Goal: Transaction & Acquisition: Book appointment/travel/reservation

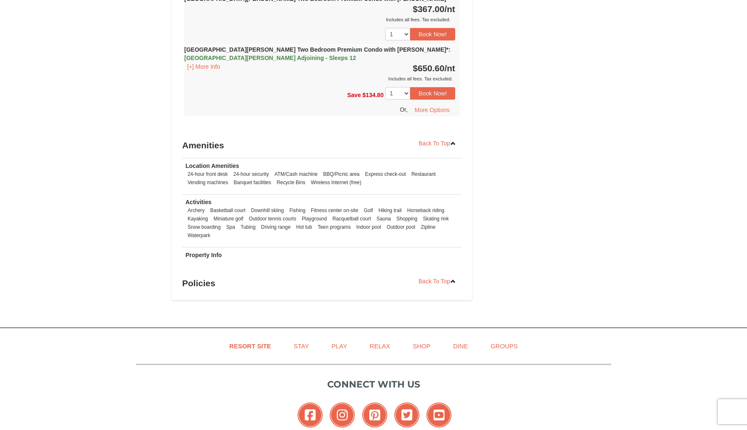
scroll to position [2308, 0]
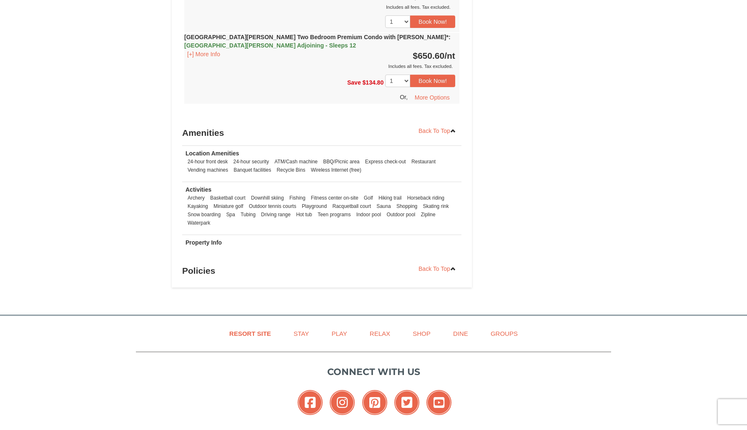
click at [433, 210] on li "Zipline" at bounding box center [428, 214] width 19 height 8
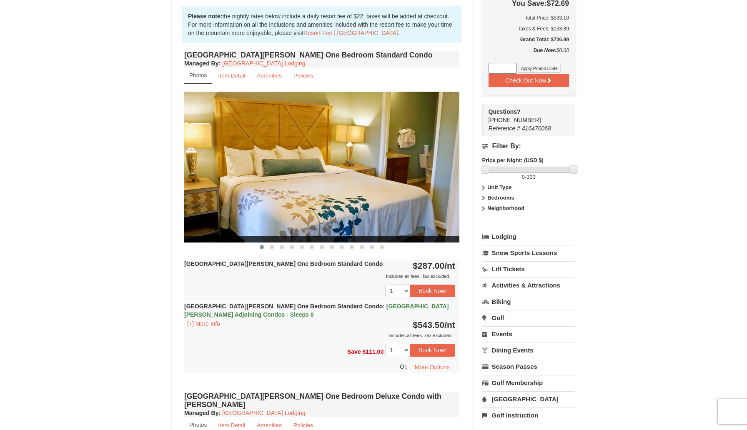
scroll to position [254, 0]
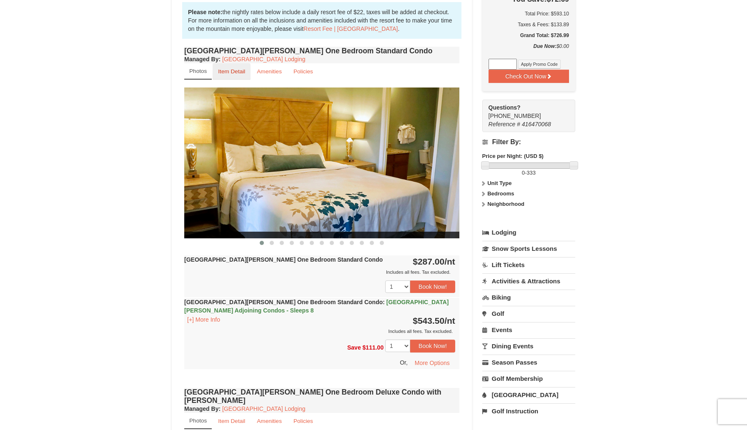
click at [233, 71] on small "Item Detail" at bounding box center [231, 71] width 27 height 6
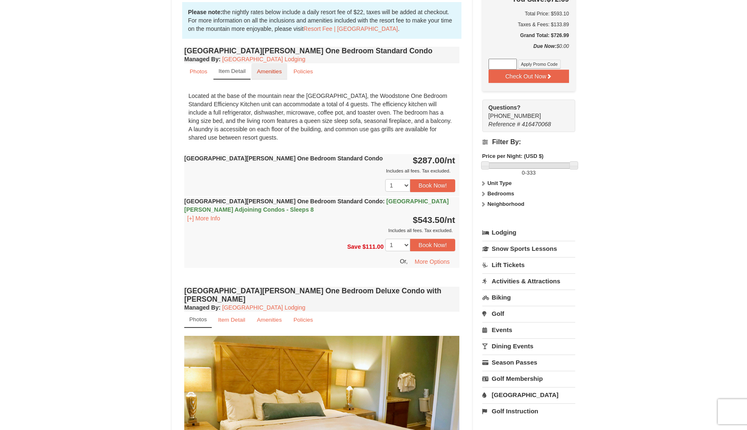
click at [264, 72] on small "Amenities" at bounding box center [269, 71] width 25 height 6
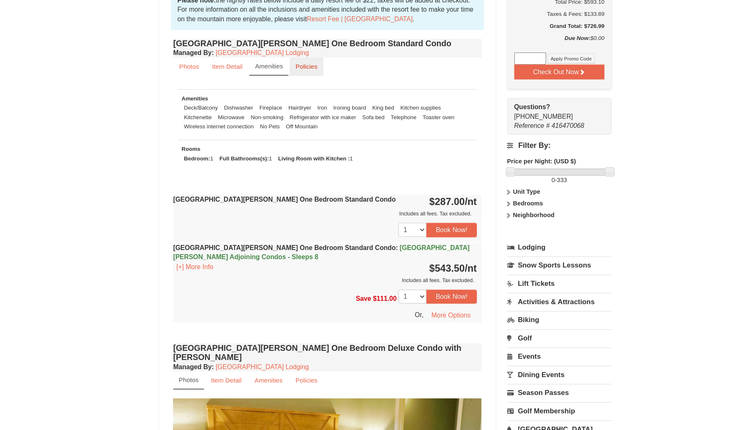
click at [299, 73] on small "Policies" at bounding box center [303, 71] width 20 height 6
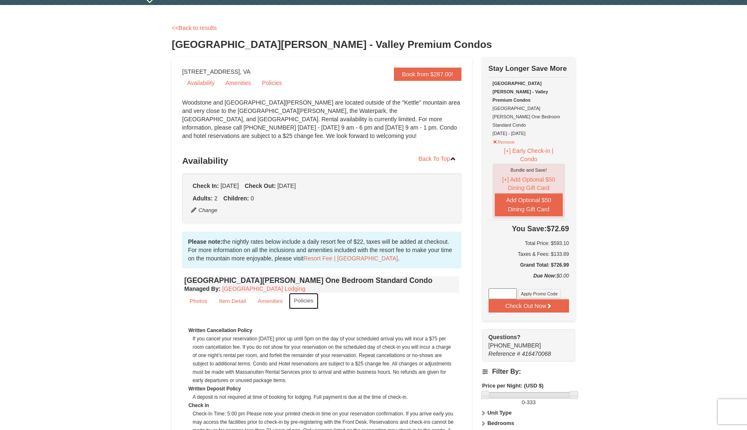
scroll to position [18, 0]
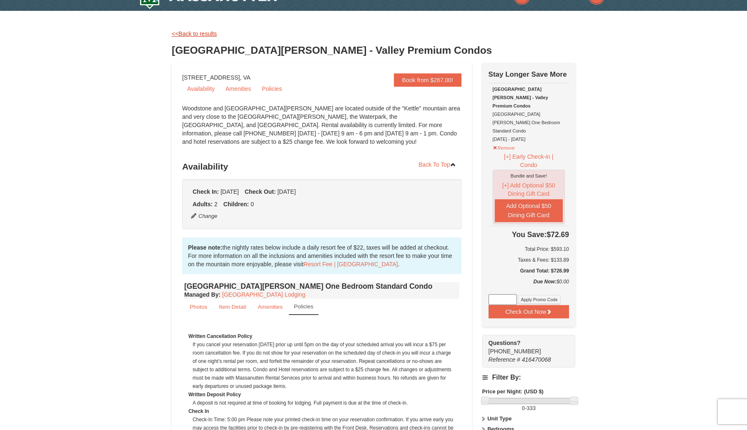
click at [181, 32] on link "<<Back to results" at bounding box center [194, 33] width 45 height 7
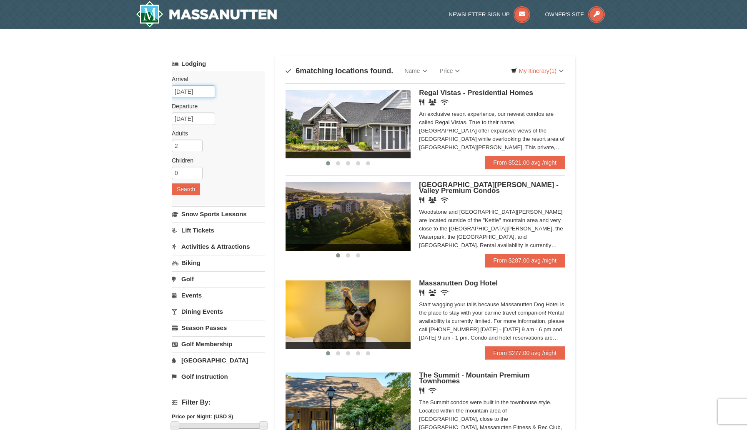
click at [193, 91] on input "[DATE]" at bounding box center [193, 91] width 43 height 13
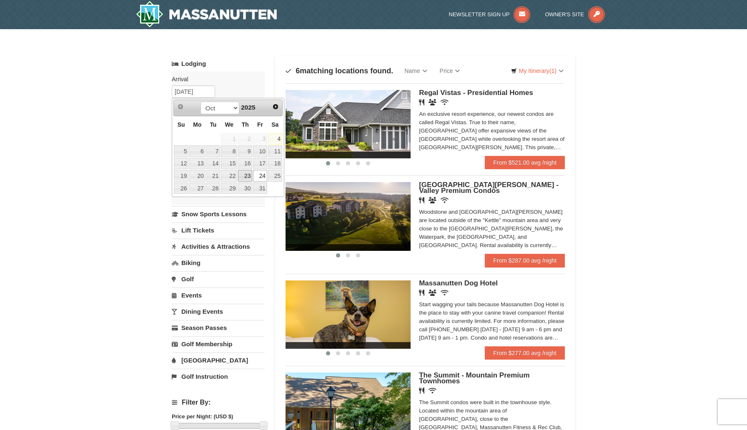
click at [245, 174] on link "23" at bounding box center [245, 176] width 14 height 12
type input "[DATE]"
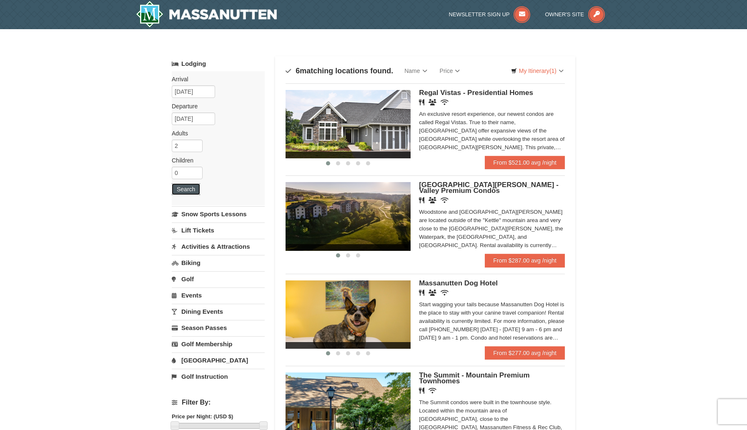
click at [179, 189] on button "Search" at bounding box center [186, 189] width 28 height 12
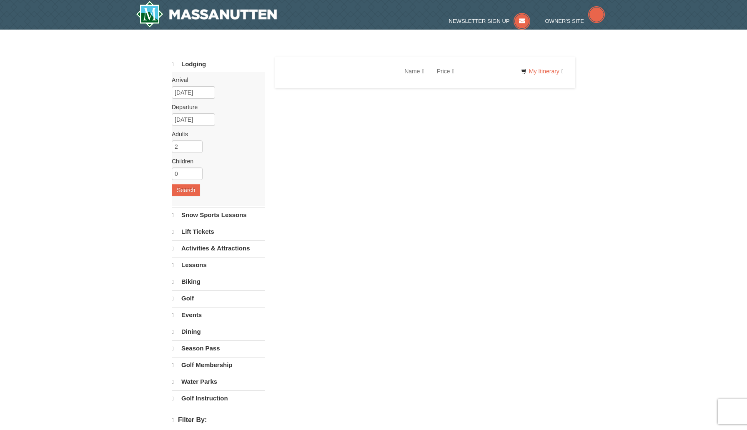
select select "10"
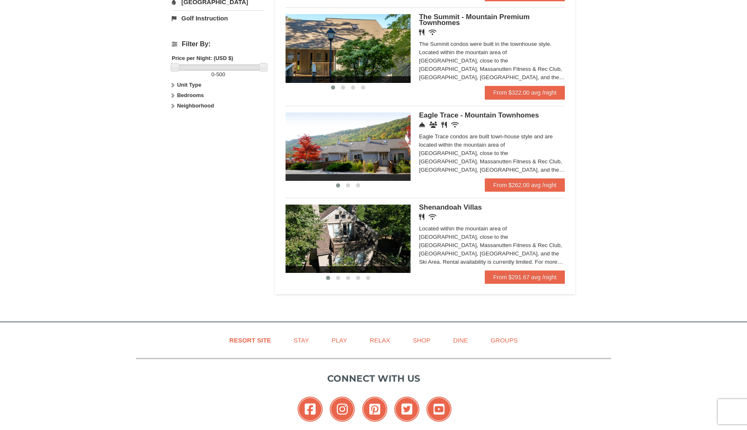
scroll to position [360, 0]
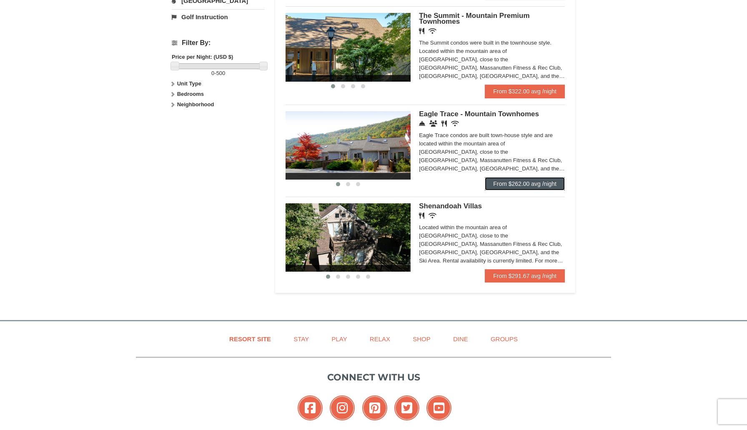
click at [532, 188] on link "From $262.00 avg /night" at bounding box center [525, 183] width 80 height 13
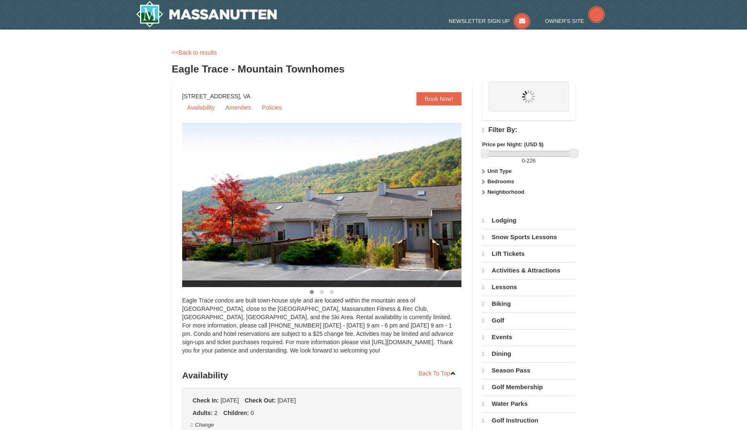
select select "10"
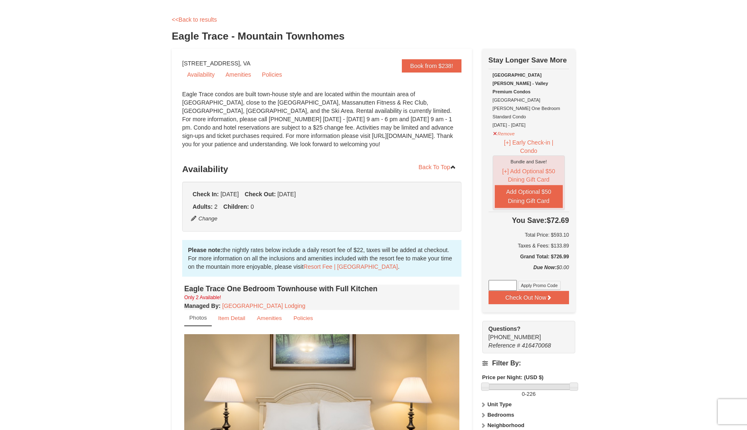
scroll to position [33, 0]
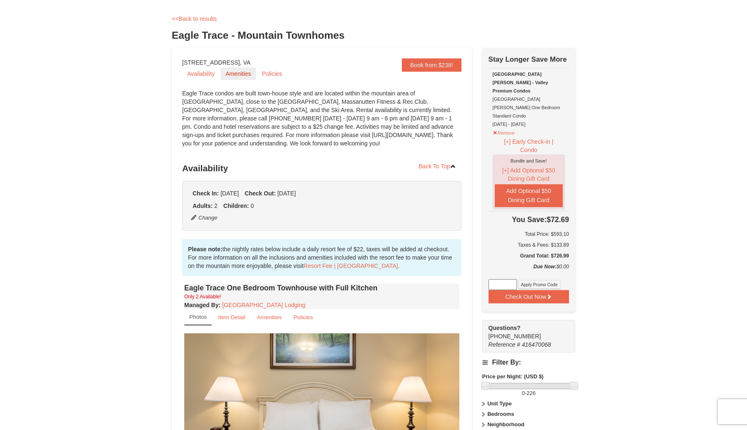
click at [239, 75] on link "Amenities" at bounding box center [237, 74] width 35 height 13
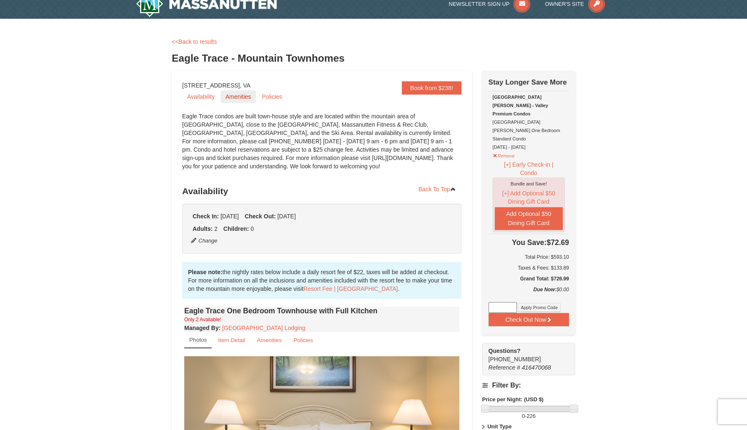
scroll to position [0, 0]
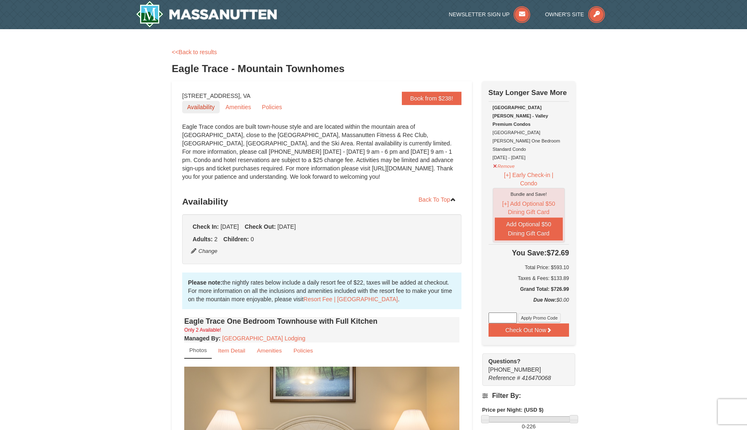
click at [208, 108] on link "Availability" at bounding box center [201, 107] width 38 height 13
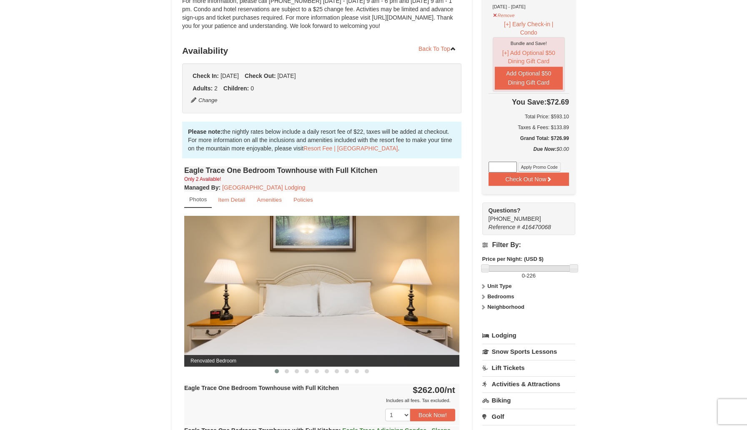
scroll to position [152, 0]
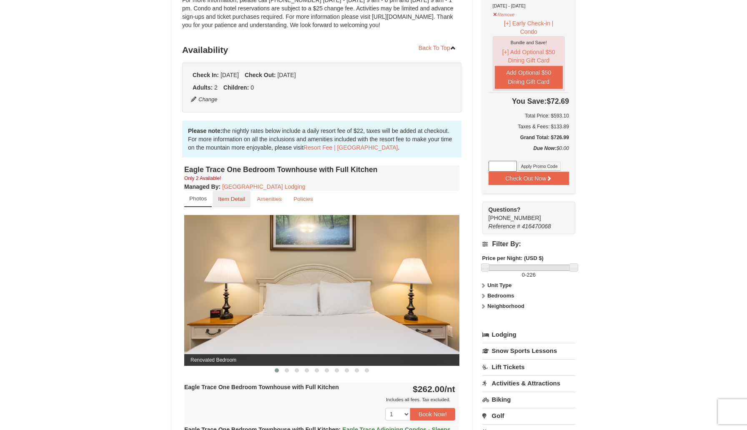
click at [234, 202] on link "Item Detail" at bounding box center [232, 199] width 38 height 16
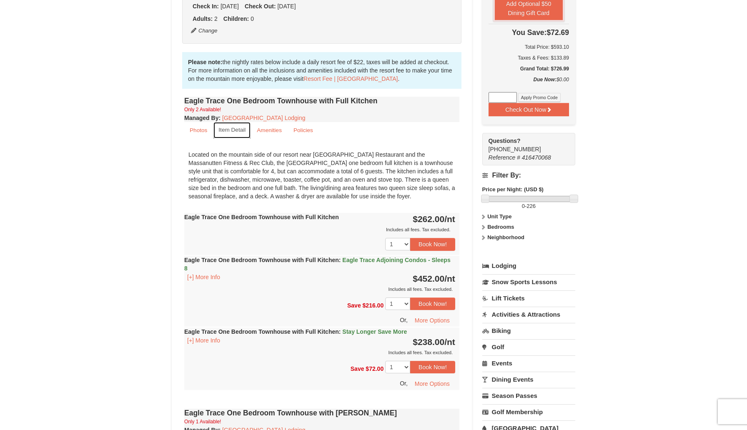
scroll to position [226, 0]
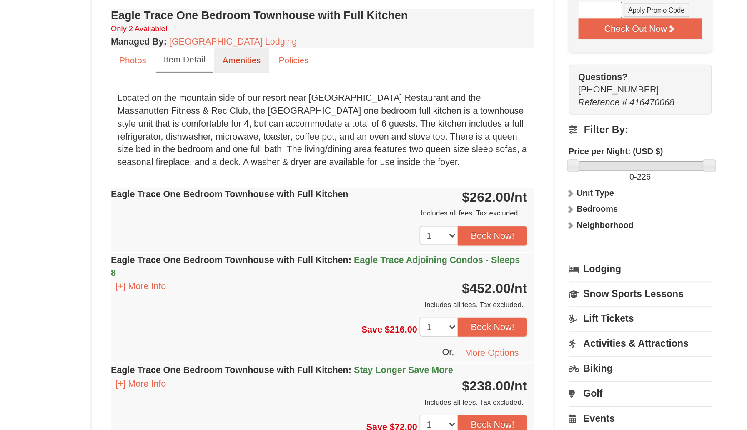
click at [271, 125] on small "Amenities" at bounding box center [269, 125] width 25 height 6
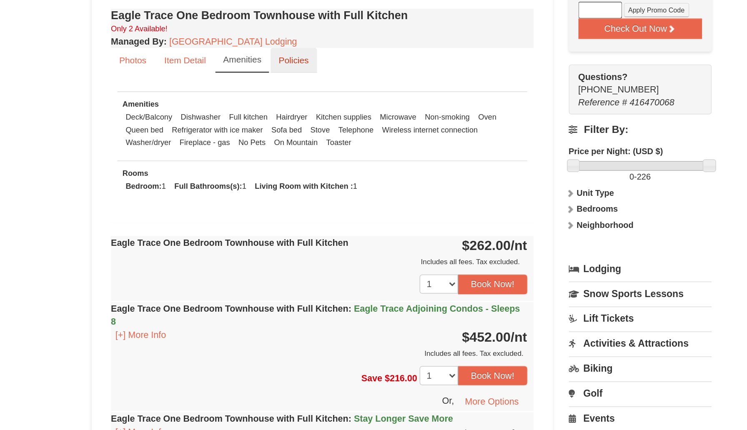
click at [298, 120] on link "Policies" at bounding box center [303, 125] width 30 height 16
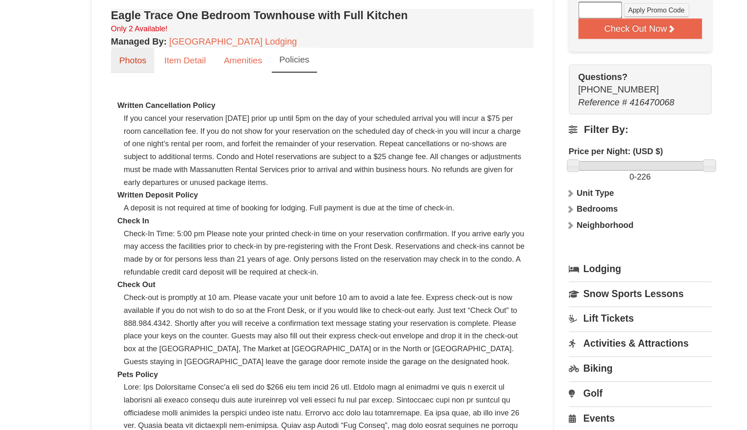
click at [201, 124] on small "Photos" at bounding box center [199, 125] width 18 height 6
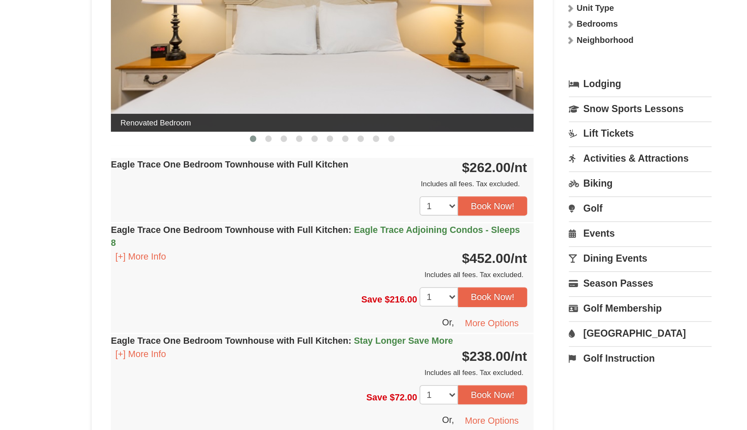
scroll to position [281, 0]
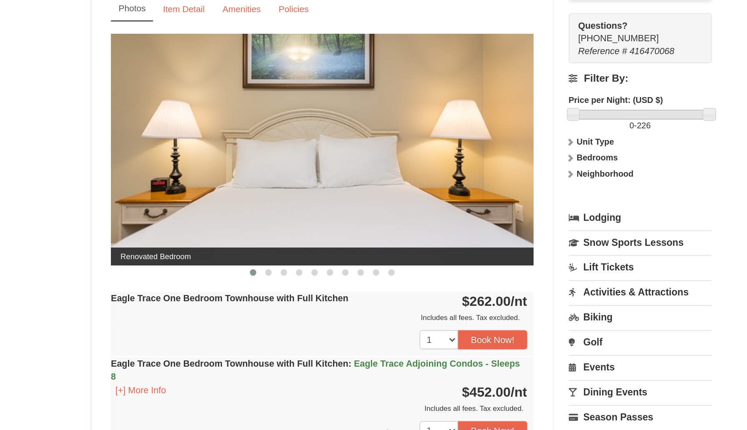
click at [414, 175] on img at bounding box center [321, 160] width 275 height 150
click at [418, 172] on img at bounding box center [321, 160] width 275 height 150
click at [290, 239] on button at bounding box center [287, 241] width 10 height 8
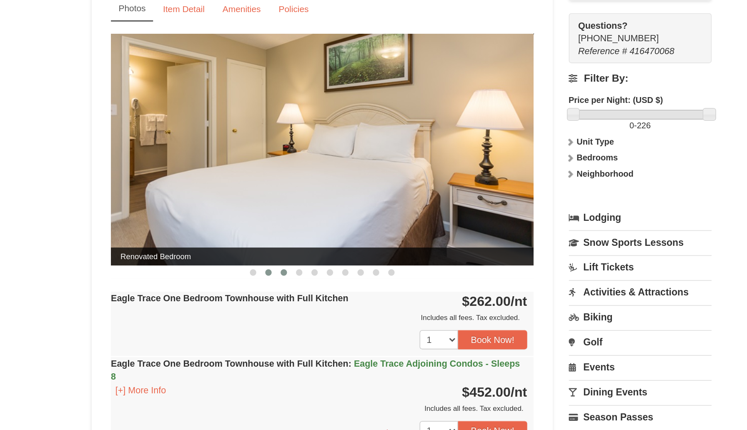
click at [296, 239] on span at bounding box center [297, 241] width 4 height 4
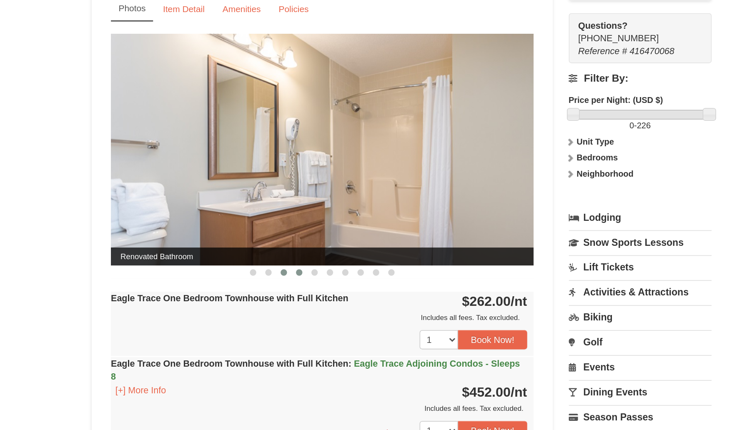
click at [304, 239] on button at bounding box center [307, 241] width 10 height 8
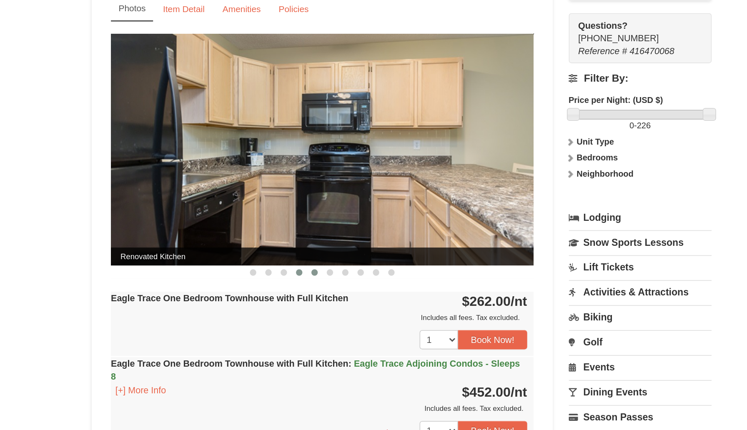
click at [316, 240] on span at bounding box center [317, 241] width 4 height 4
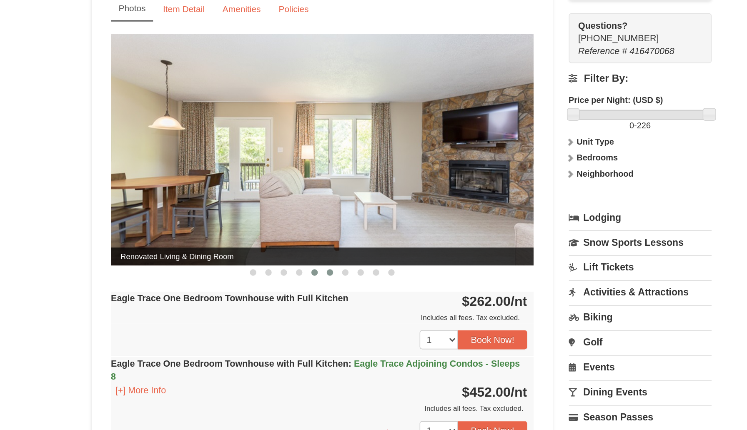
click at [322, 240] on button at bounding box center [327, 241] width 10 height 8
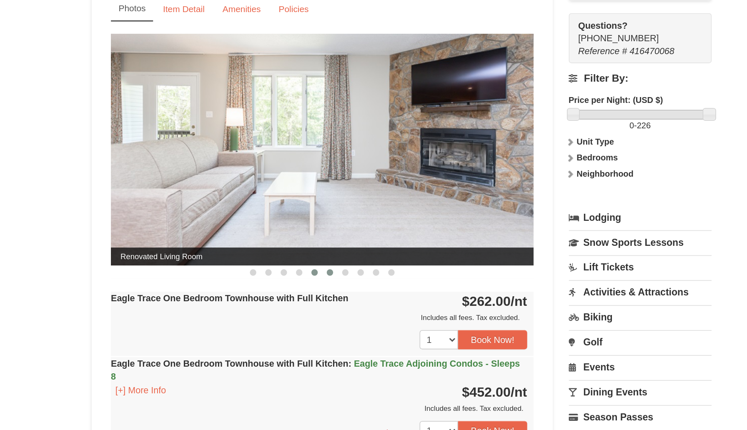
click at [314, 240] on button at bounding box center [317, 241] width 10 height 8
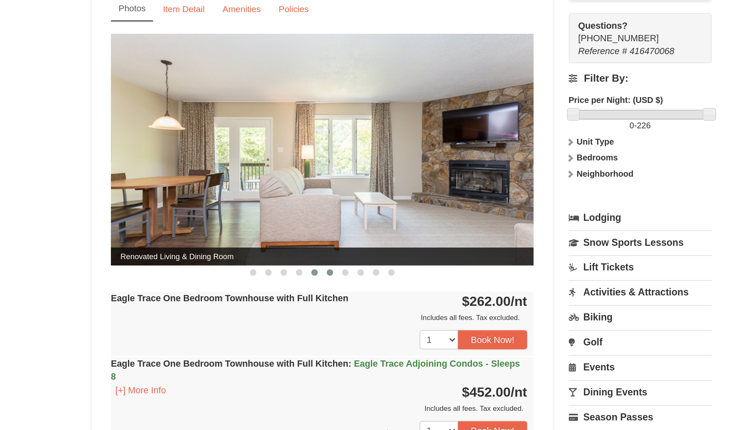
click at [327, 240] on span at bounding box center [327, 241] width 4 height 4
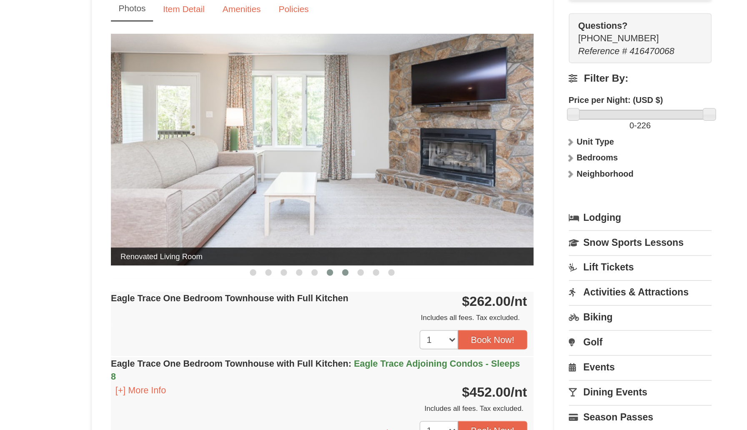
click at [334, 240] on button at bounding box center [337, 241] width 10 height 8
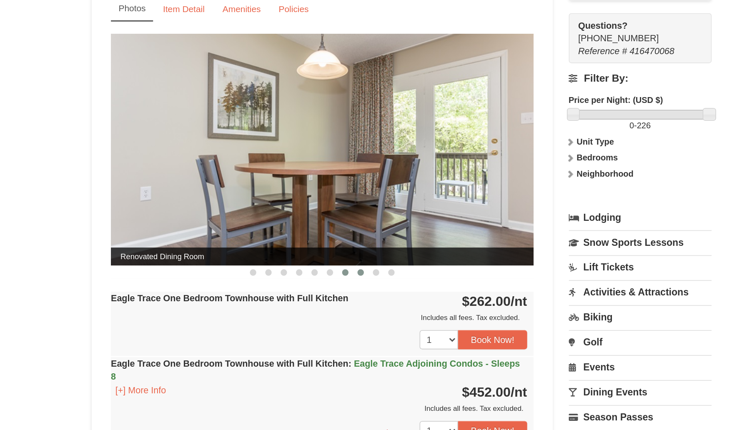
click at [346, 241] on span at bounding box center [347, 241] width 4 height 4
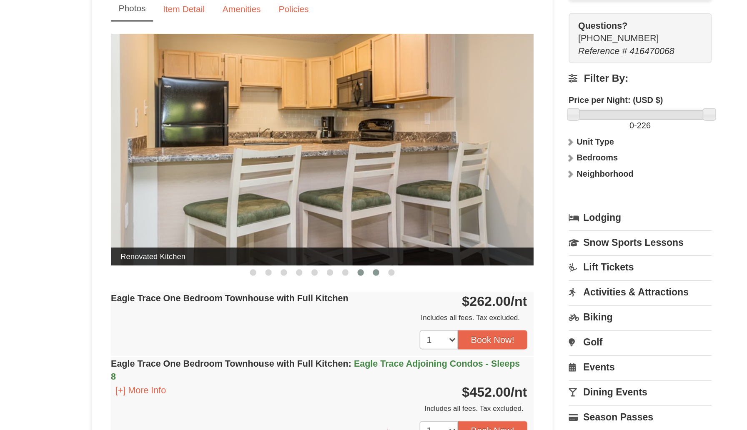
click at [356, 241] on span at bounding box center [357, 241] width 4 height 4
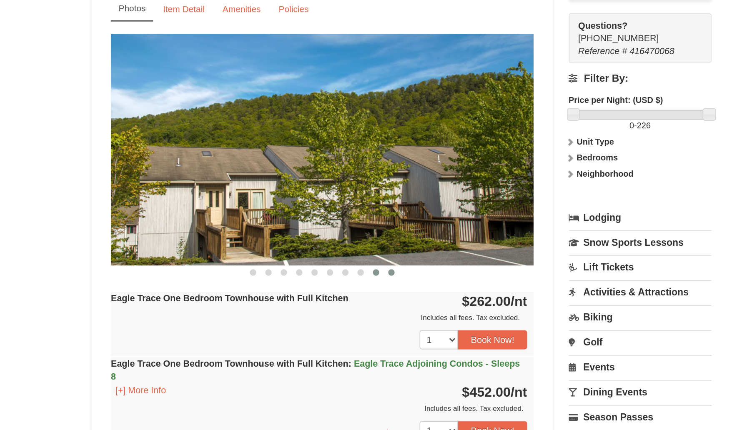
click at [366, 241] on span at bounding box center [367, 241] width 4 height 4
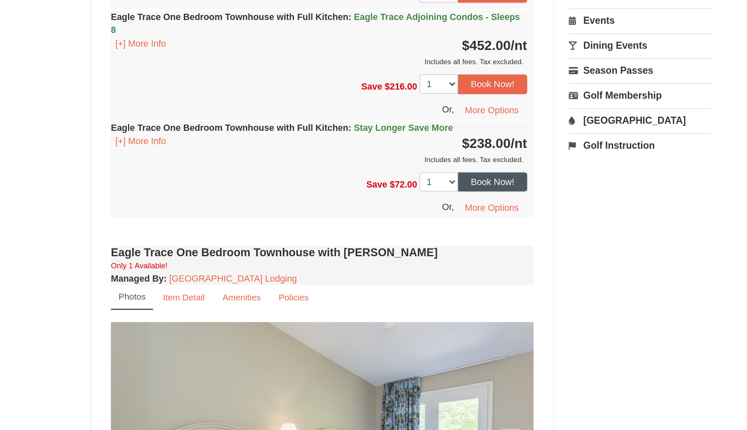
scroll to position [421, 0]
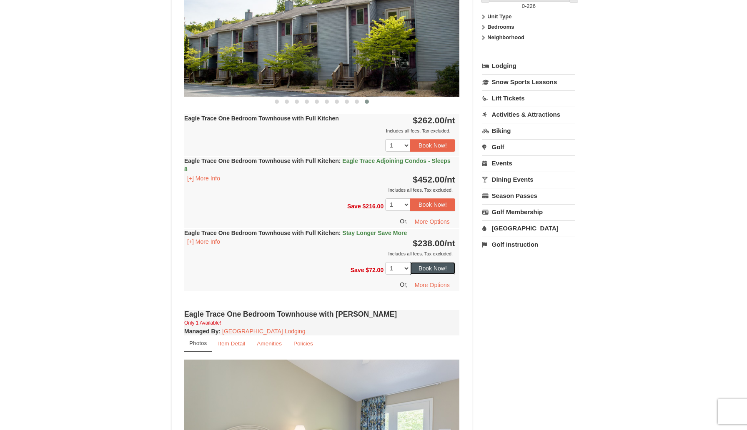
click at [440, 270] on button "Book Now!" at bounding box center [432, 268] width 45 height 13
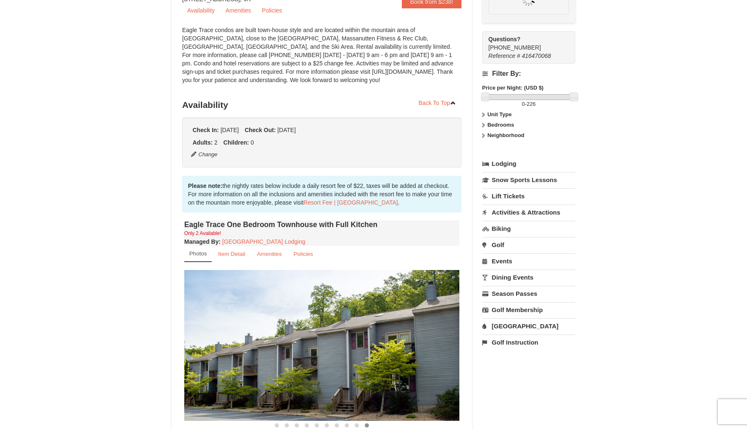
scroll to position [81, 0]
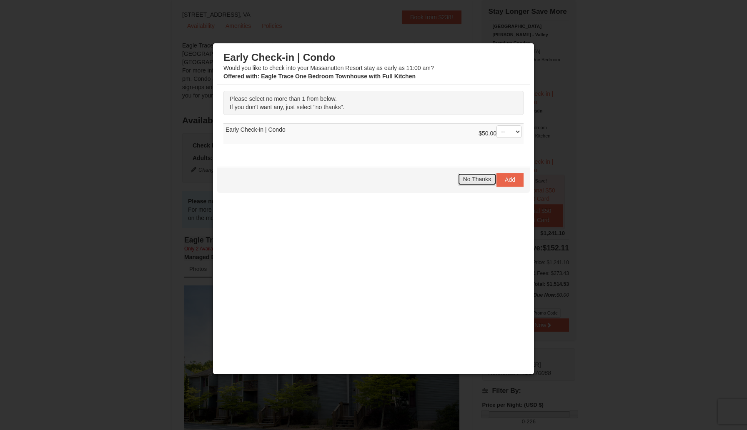
click at [480, 179] on span "No Thanks" at bounding box center [477, 179] width 28 height 7
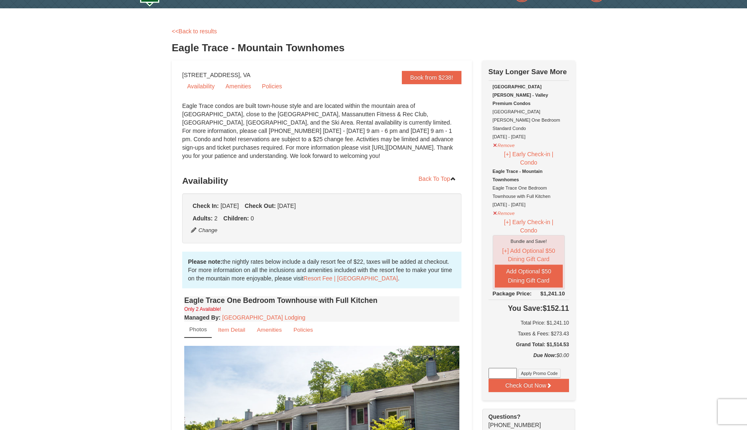
scroll to position [23, 0]
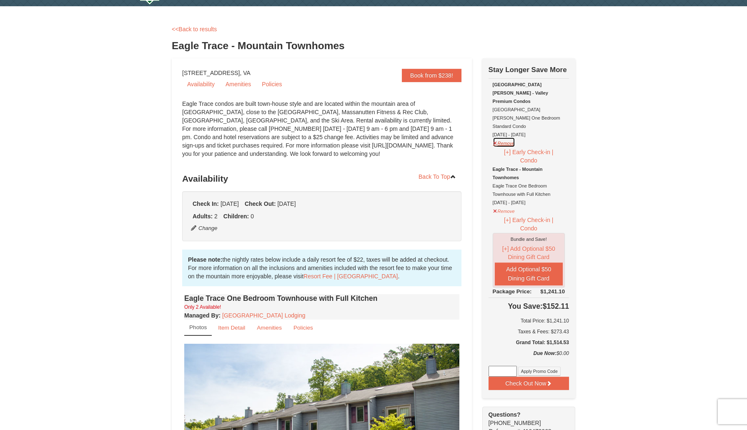
click at [503, 137] on button "Remove" at bounding box center [504, 142] width 23 height 10
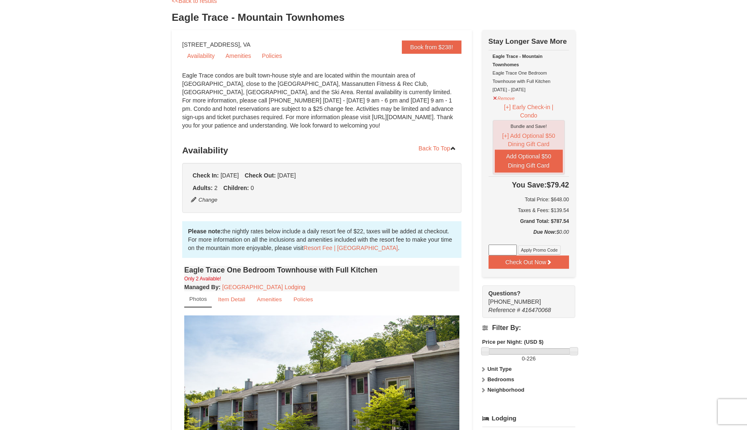
scroll to position [39, 0]
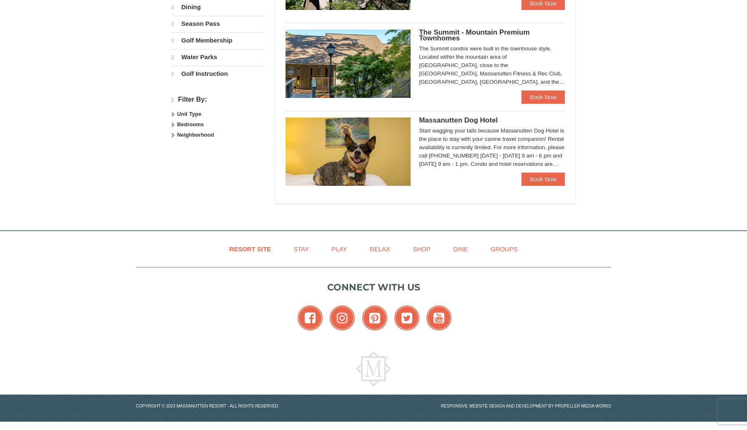
select select "10"
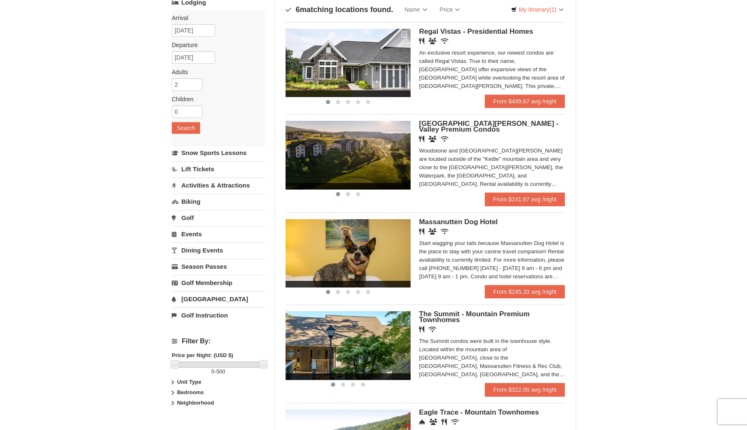
scroll to position [60, 0]
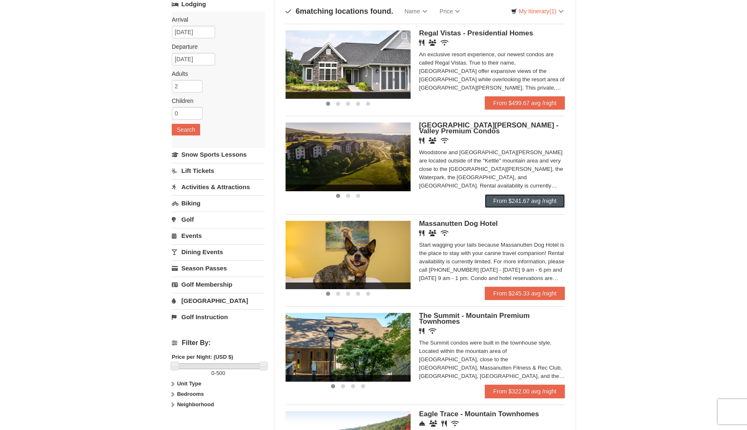
click at [528, 207] on link "From $241.67 avg /night" at bounding box center [525, 200] width 80 height 13
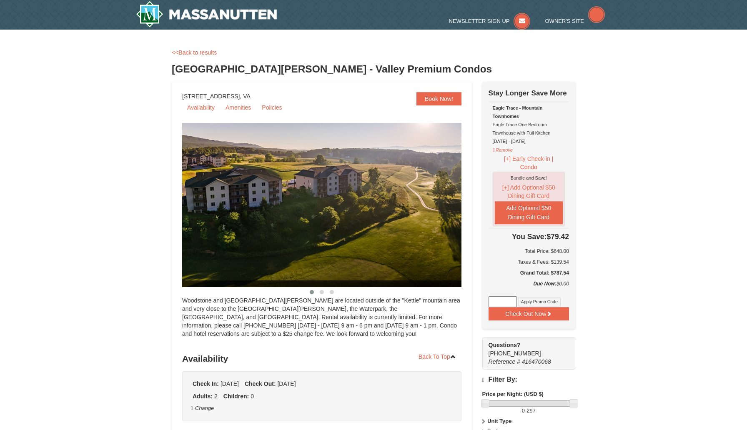
select select "10"
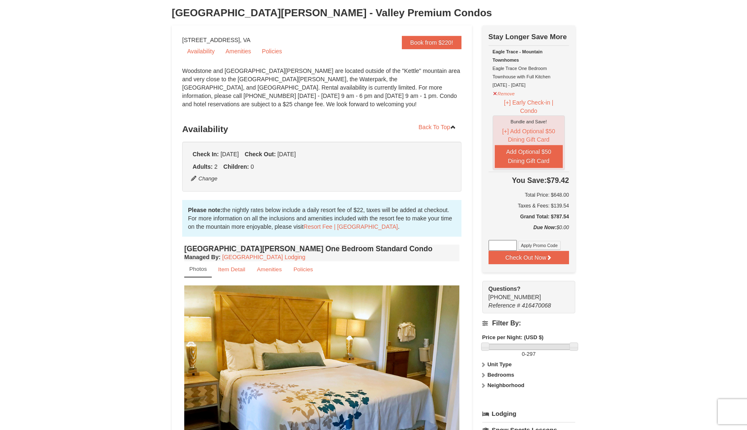
scroll to position [50, 0]
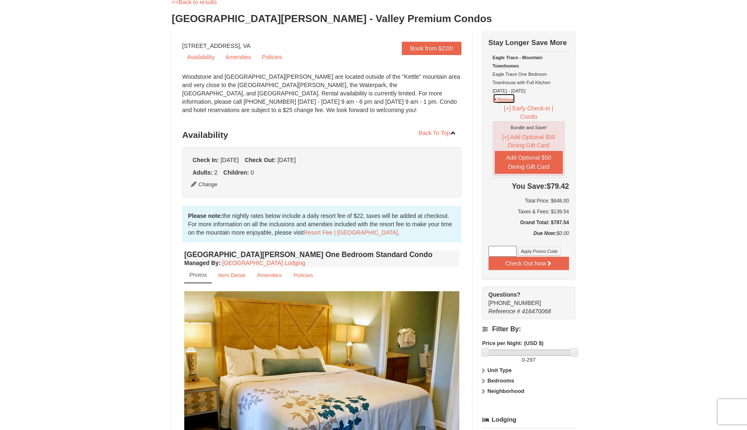
click at [500, 97] on button "Remove" at bounding box center [504, 98] width 23 height 10
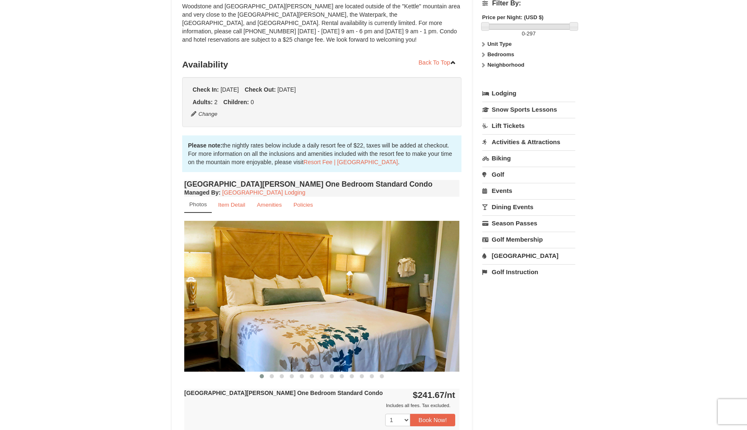
scroll to position [118, 0]
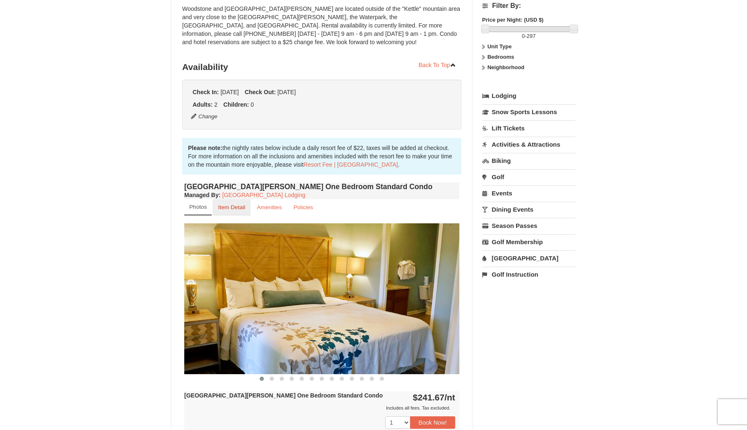
click at [235, 208] on small "Item Detail" at bounding box center [231, 207] width 27 height 6
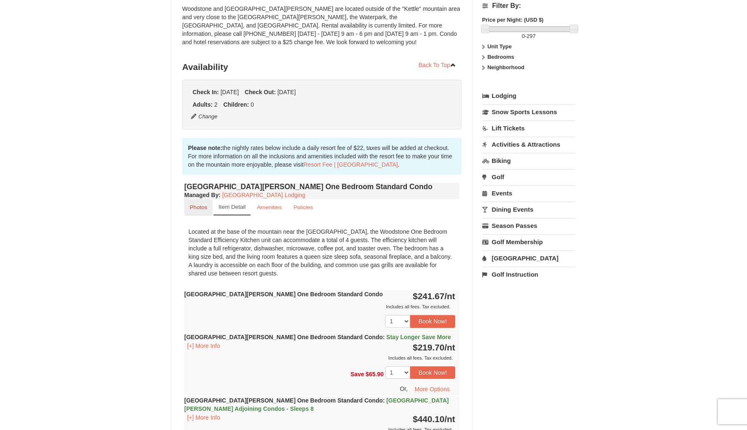
click at [198, 213] on link "Photos" at bounding box center [198, 207] width 28 height 16
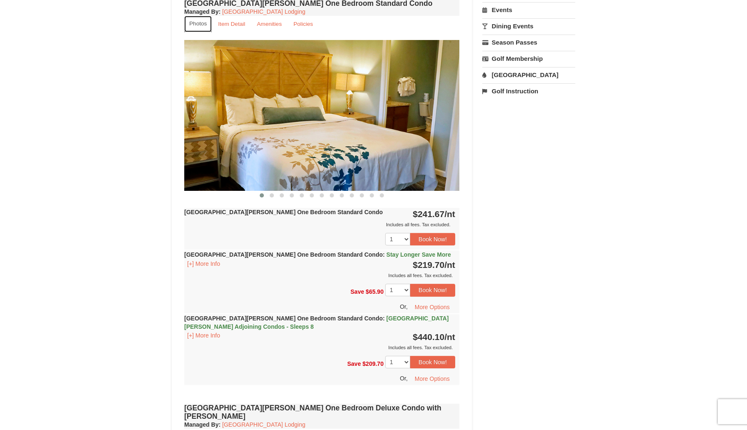
scroll to position [302, 0]
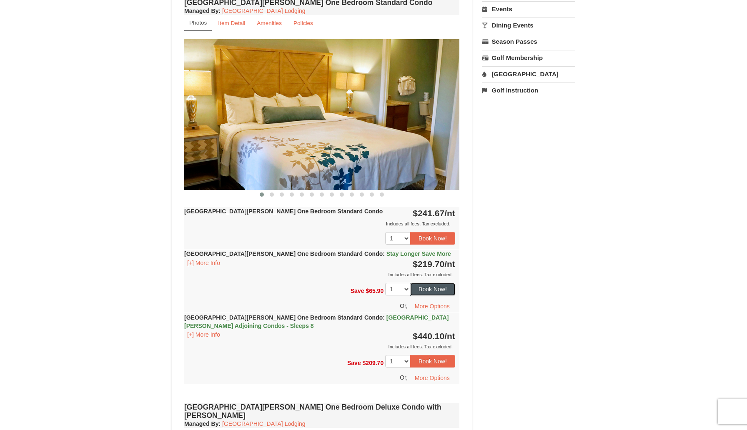
click at [431, 287] on button "Book Now!" at bounding box center [432, 289] width 45 height 13
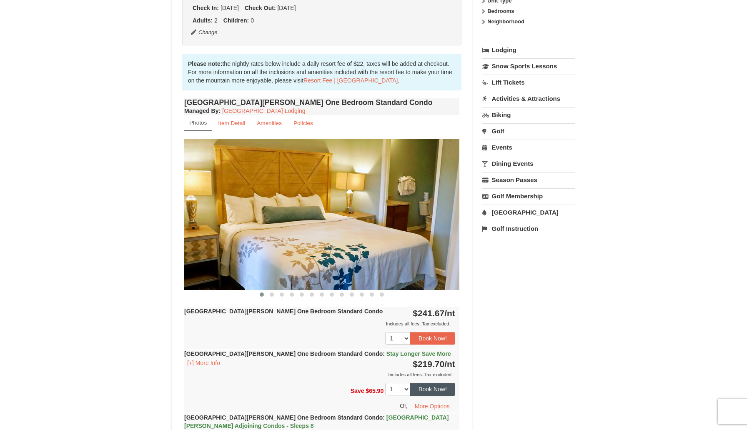
scroll to position [81, 0]
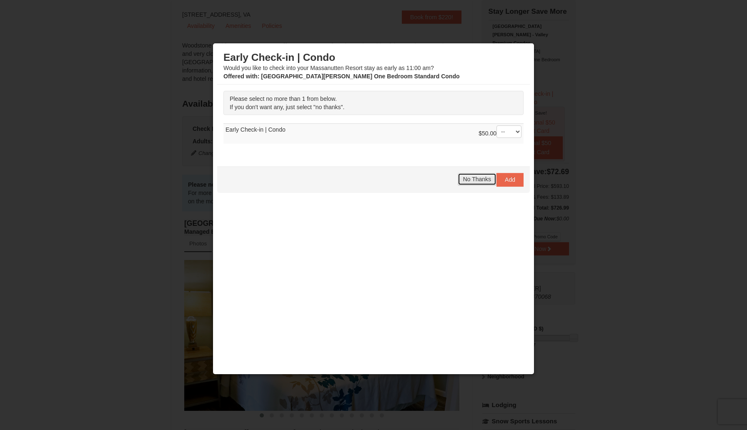
click at [476, 179] on span "No Thanks" at bounding box center [477, 179] width 28 height 7
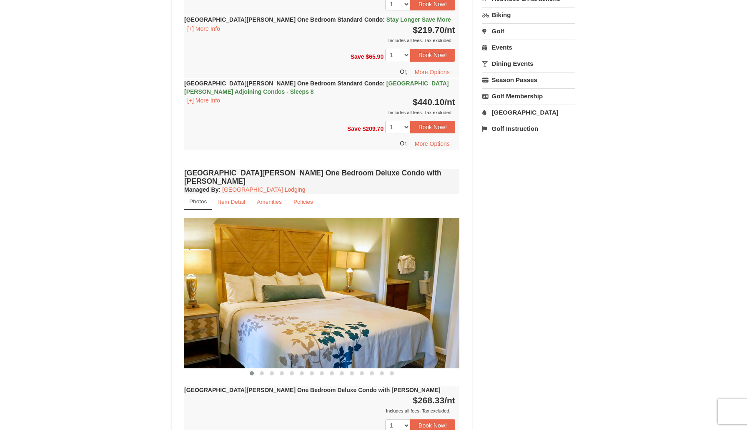
scroll to position [569, 0]
